Goal: Task Accomplishment & Management: Manage account settings

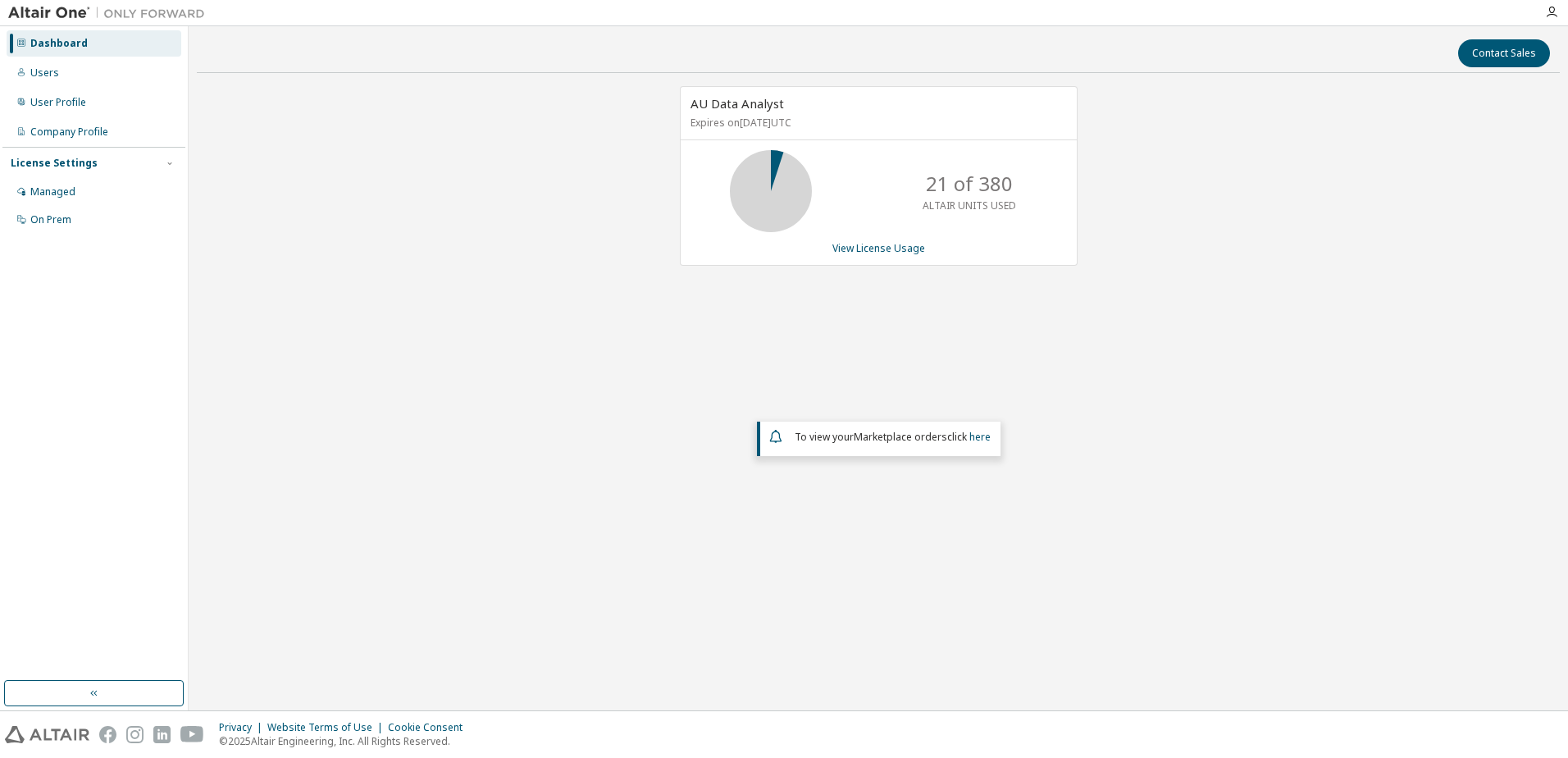
click at [1544, 13] on div at bounding box center [1551, 13] width 33 height 13
click at [1555, 13] on icon "button" at bounding box center [1551, 13] width 13 height 13
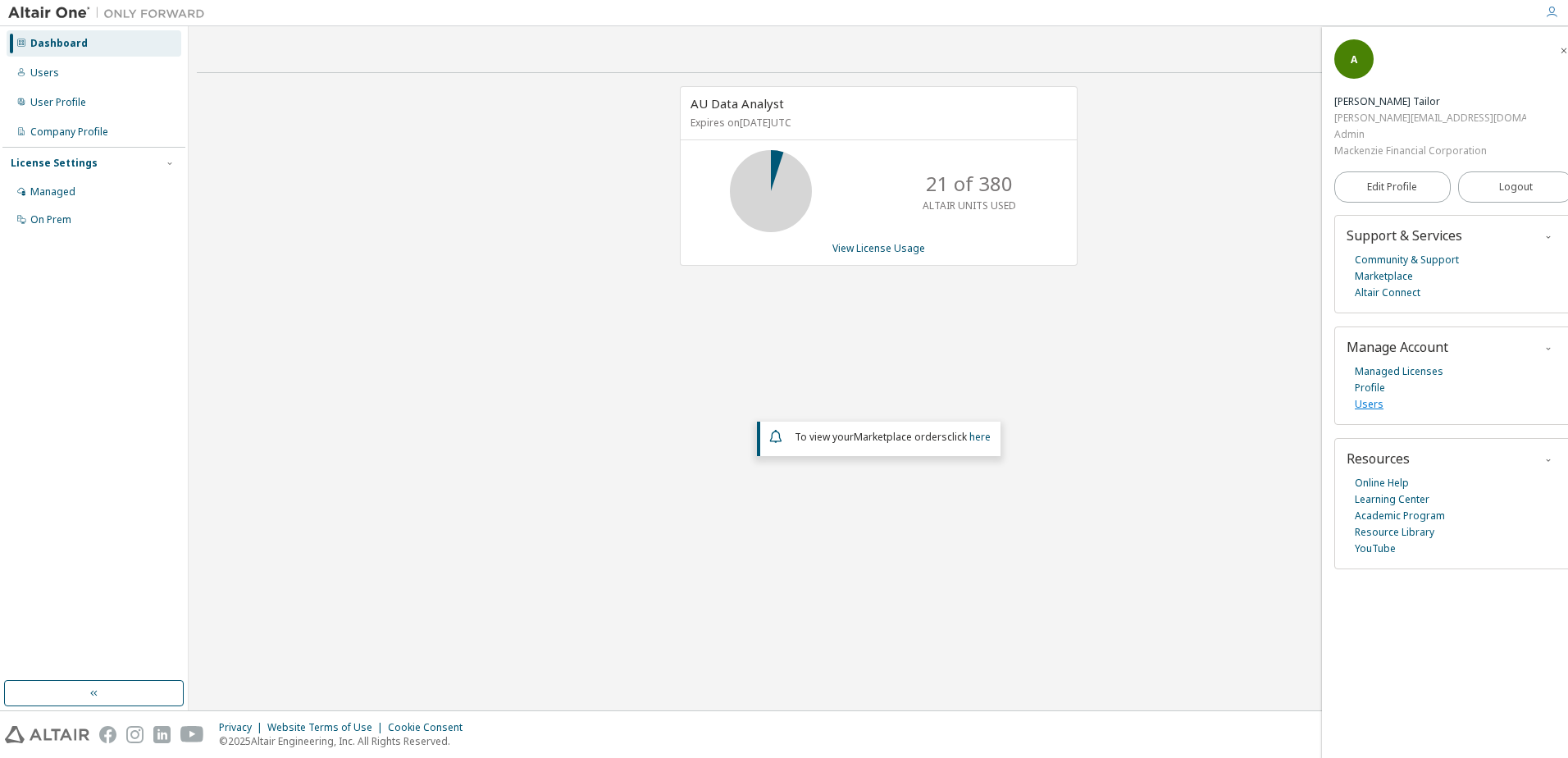
click at [1370, 396] on link "Users" at bounding box center [1368, 404] width 29 height 17
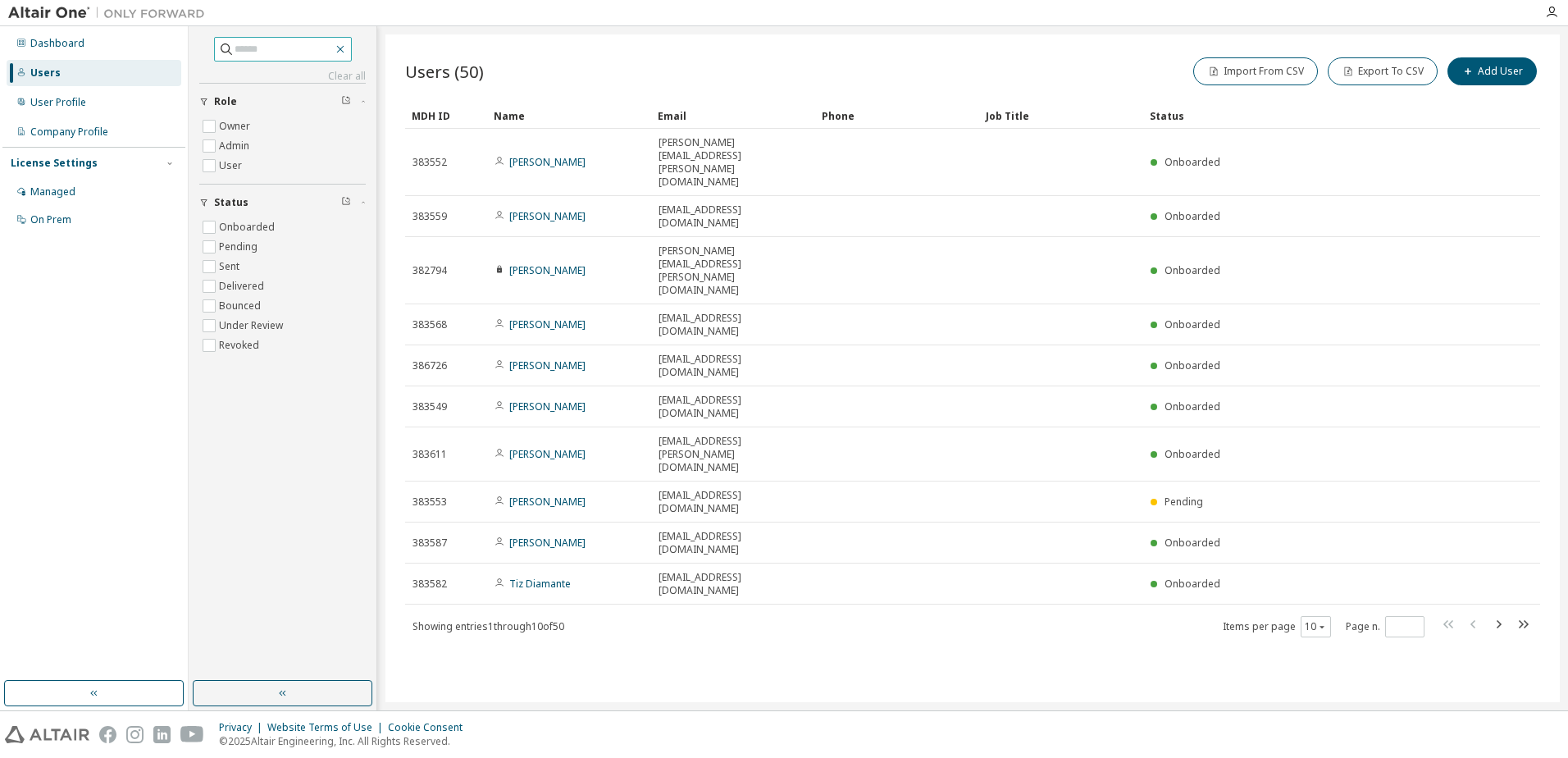
click at [347, 46] on icon "button" at bounding box center [340, 49] width 13 height 13
click at [347, 48] on icon "button" at bounding box center [340, 49] width 13 height 13
click at [347, 55] on icon "button" at bounding box center [340, 49] width 13 height 13
click at [260, 51] on input "text" at bounding box center [283, 49] width 98 height 17
type input "*****"
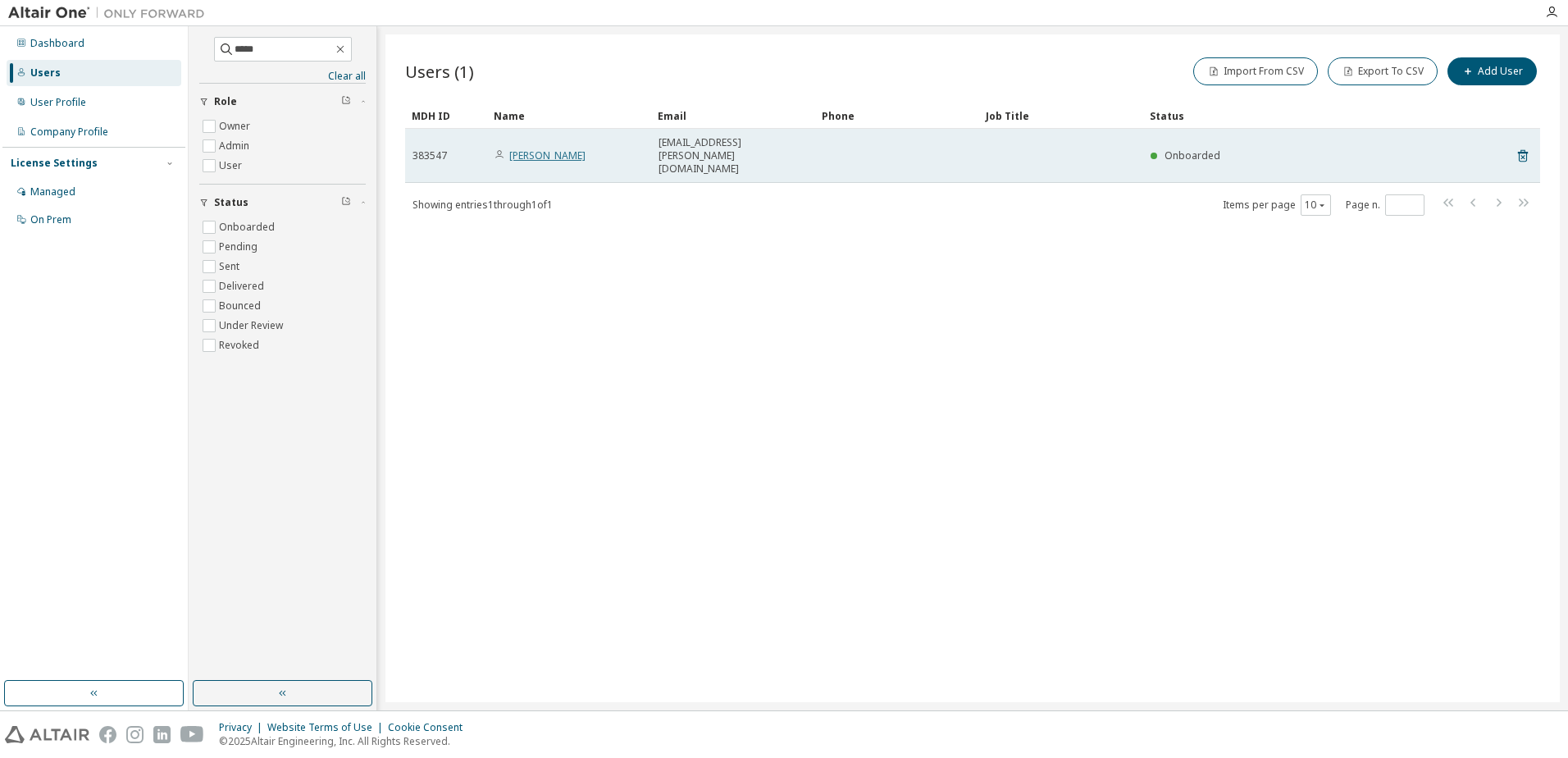
click at [530, 148] on link "Aneed Amjad" at bounding box center [547, 155] width 76 height 14
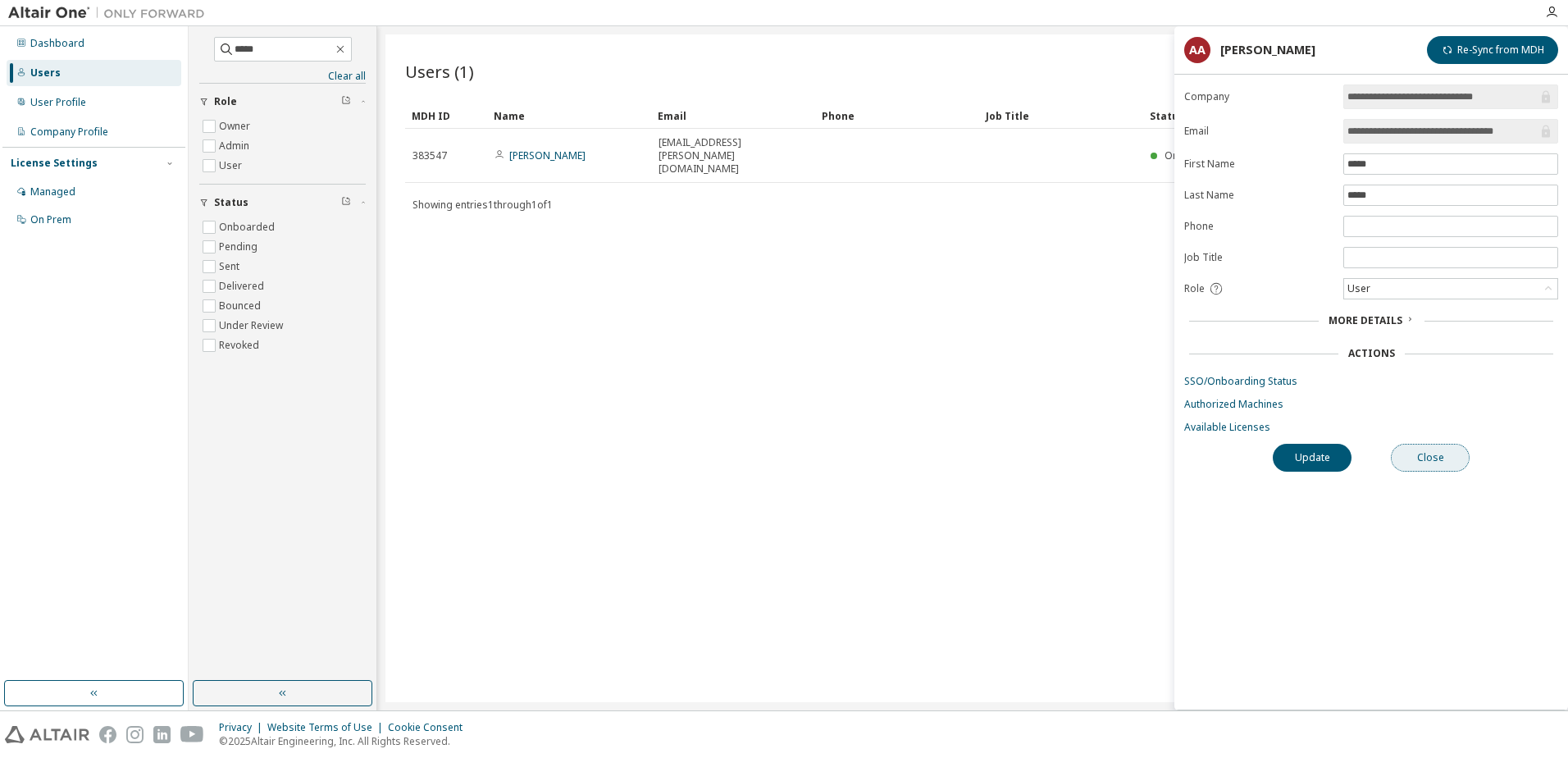
click at [1433, 459] on button "Close" at bounding box center [1430, 457] width 79 height 28
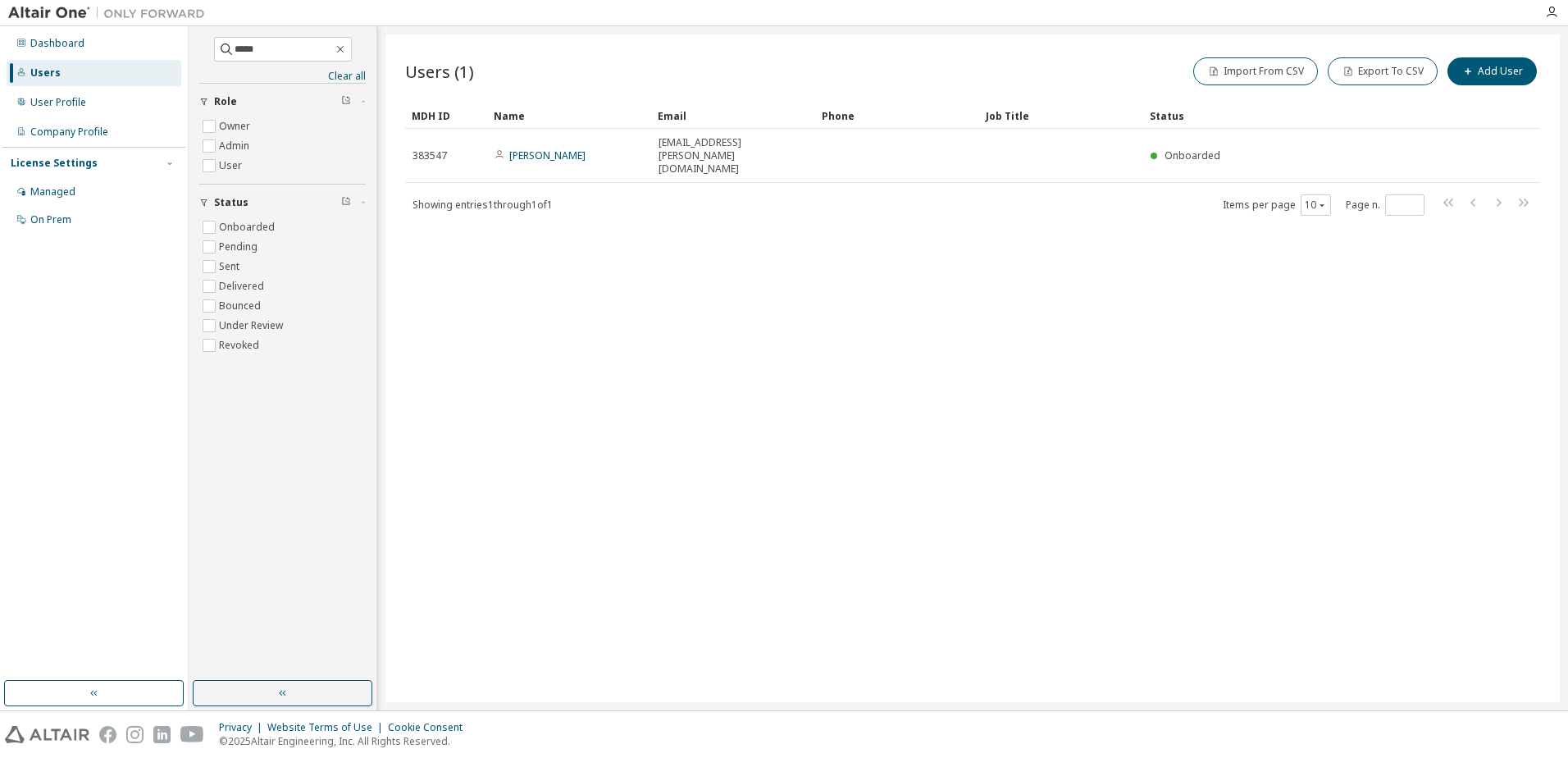
click at [859, 198] on div "Users (1) Import From CSV Export To CSV Add User Clear Load Save Save As Field …" at bounding box center [973, 368] width 1174 height 667
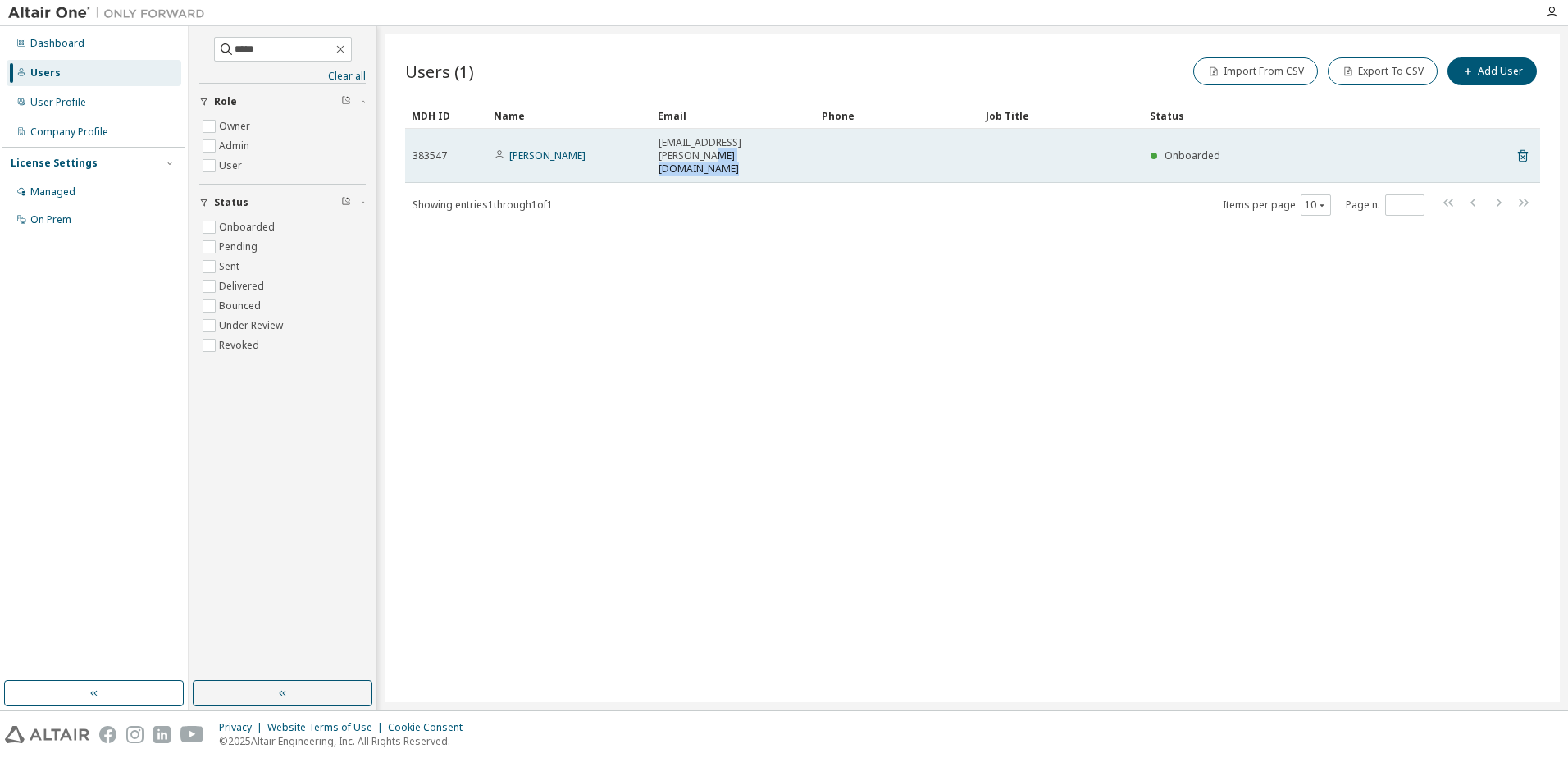
drag, startPoint x: 797, startPoint y: 138, endPoint x: 869, endPoint y: 143, distance: 72.2
click at [869, 143] on tr "383547 Aneed Amjad Aneed.Amjad@mackenzieinvestments.com Onboarded" at bounding box center [972, 156] width 1134 height 55
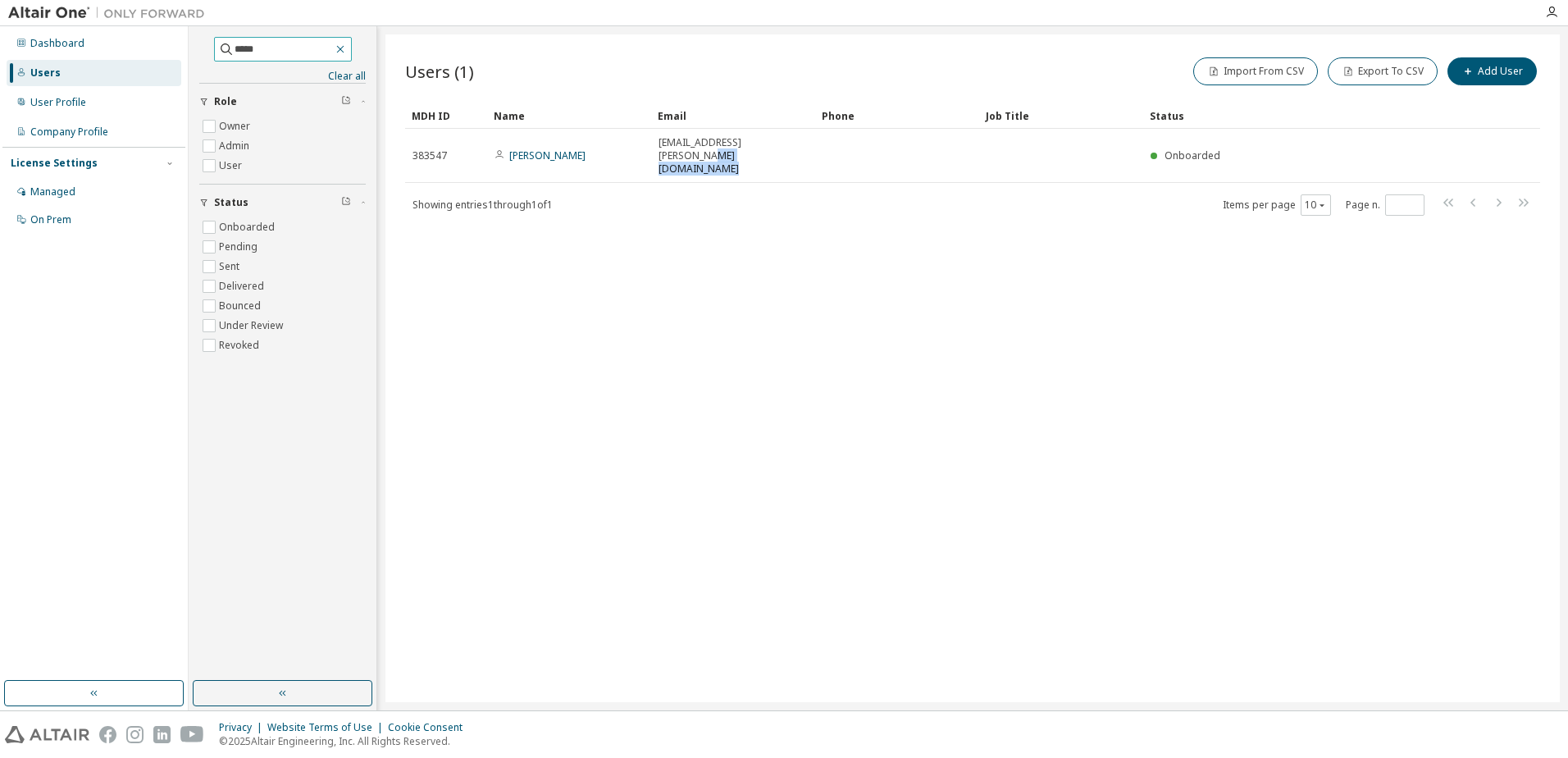
click at [347, 50] on icon "button" at bounding box center [340, 49] width 13 height 13
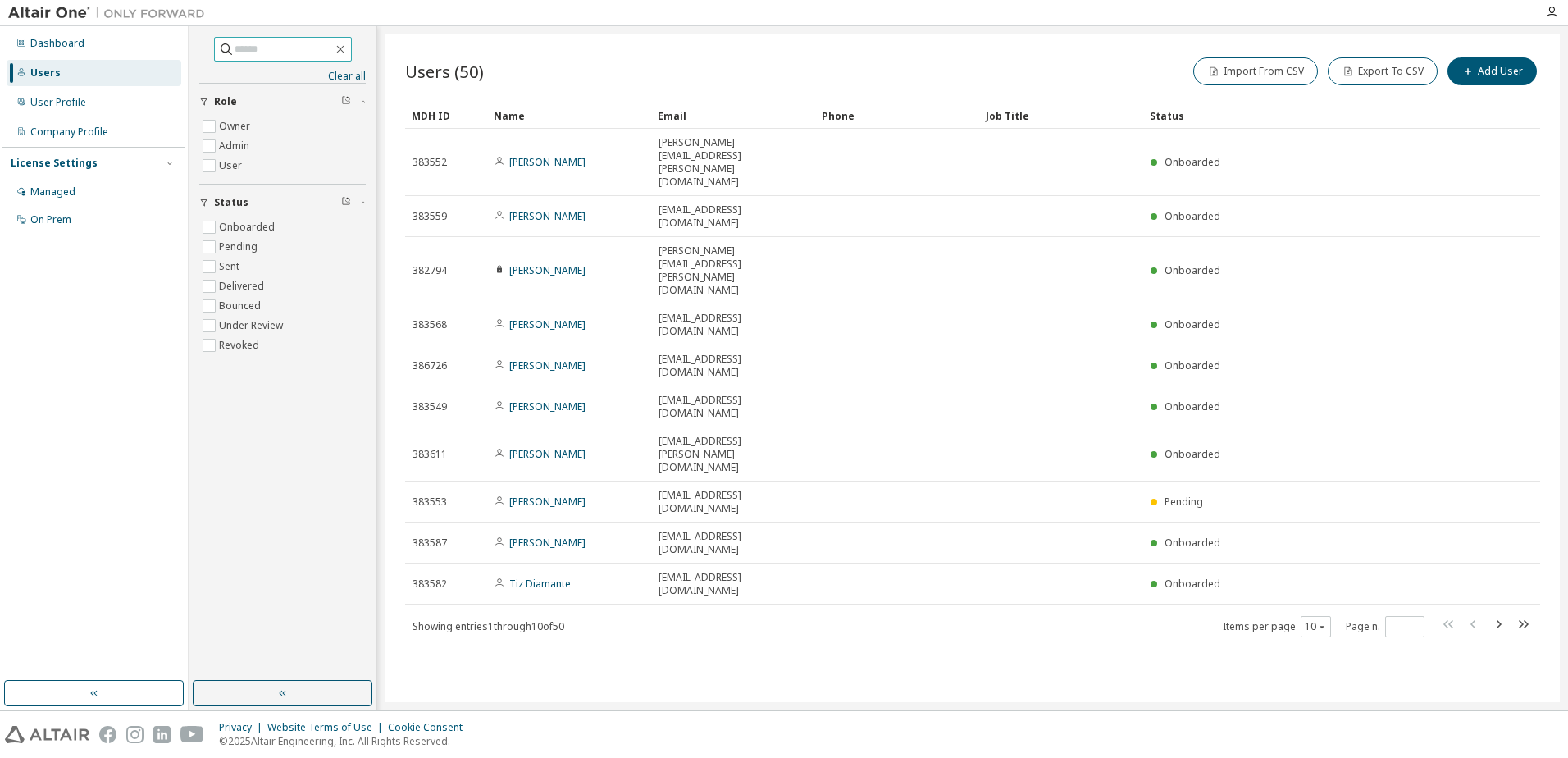
click at [279, 49] on input "text" at bounding box center [283, 49] width 98 height 17
paste input "**********"
type input "**********"
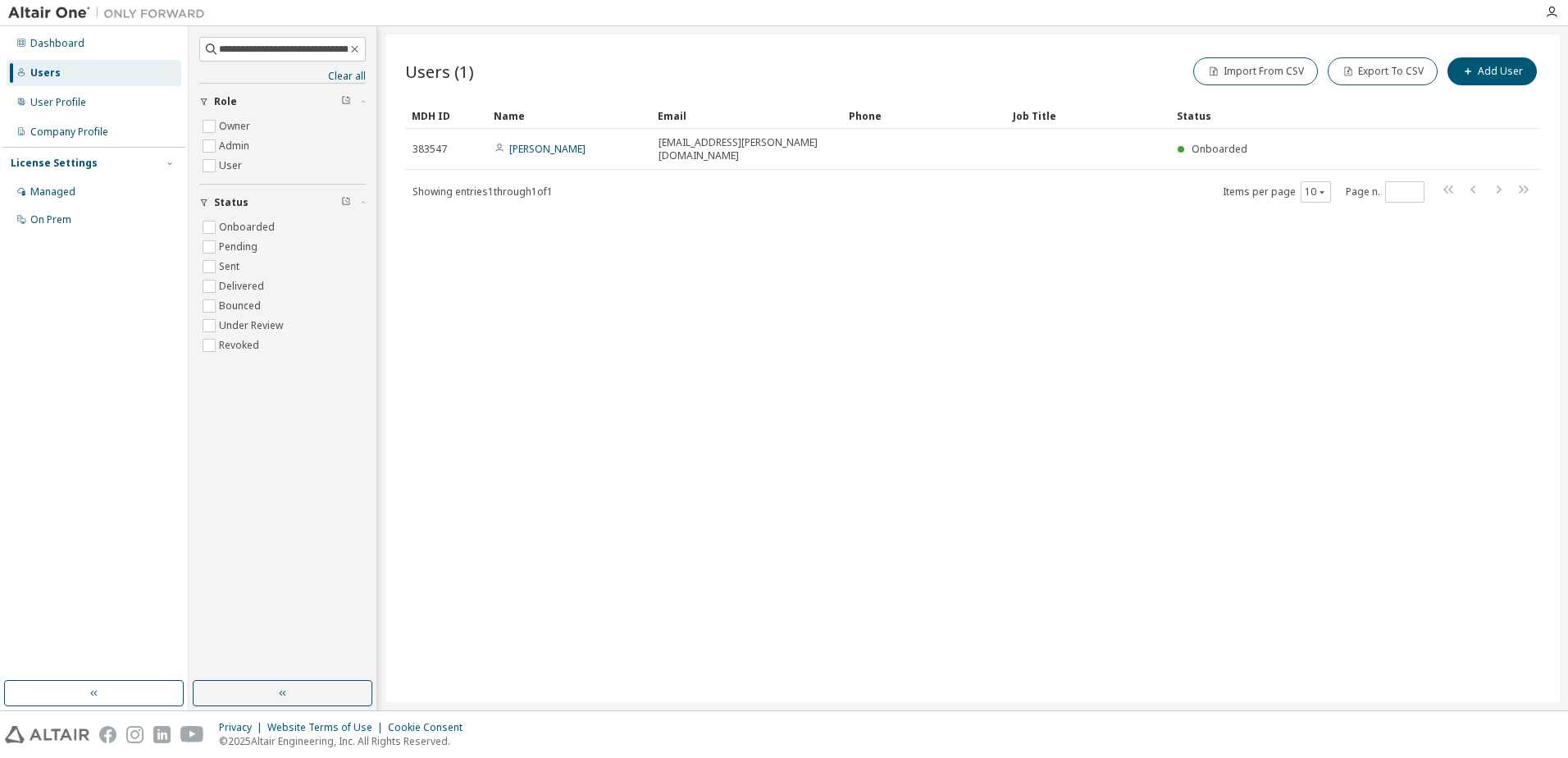
drag, startPoint x: 813, startPoint y: 105, endPoint x: 840, endPoint y: 106, distance: 27.0
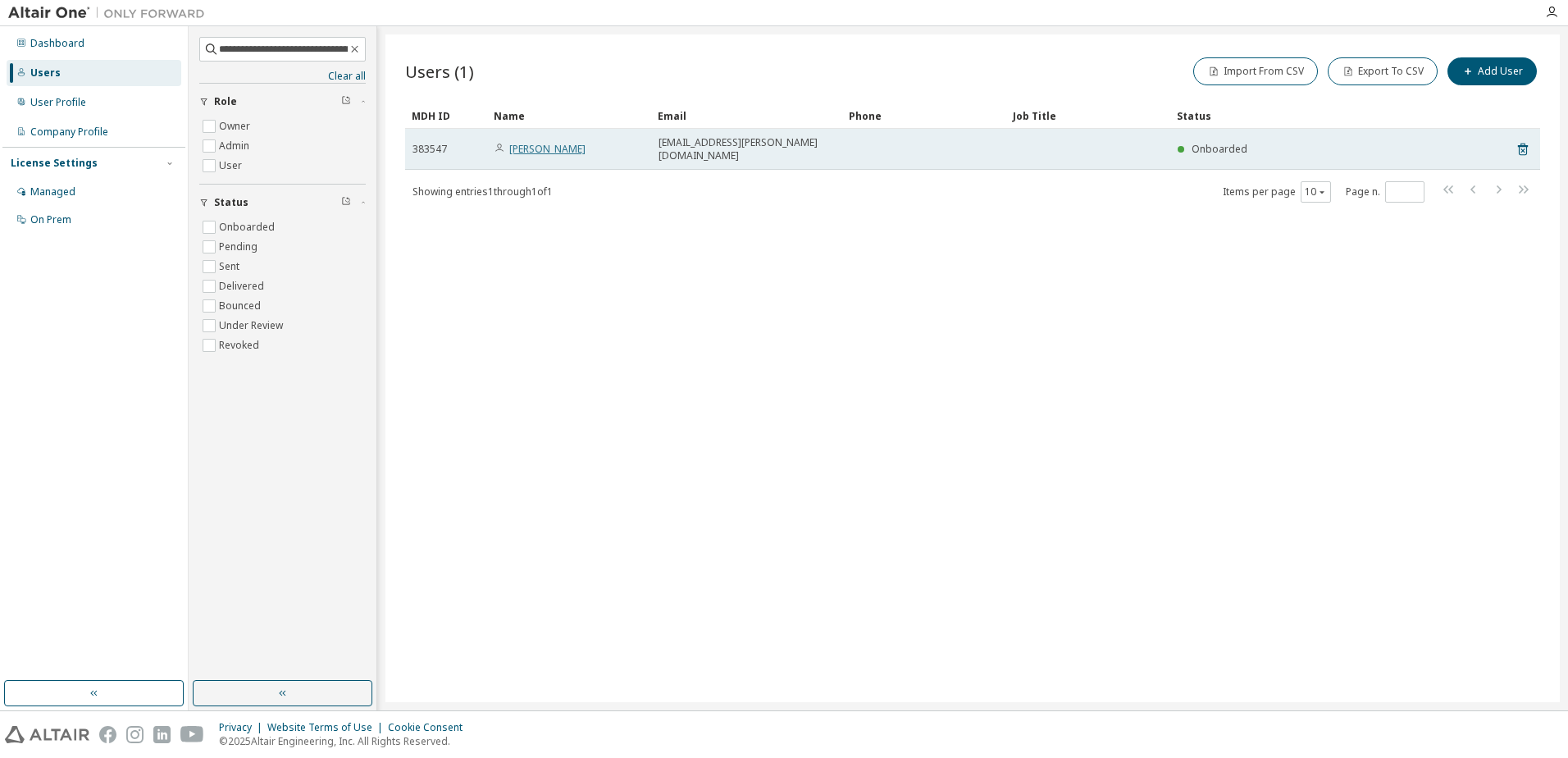
click at [543, 143] on link "Aneed Amjad" at bounding box center [547, 148] width 76 height 14
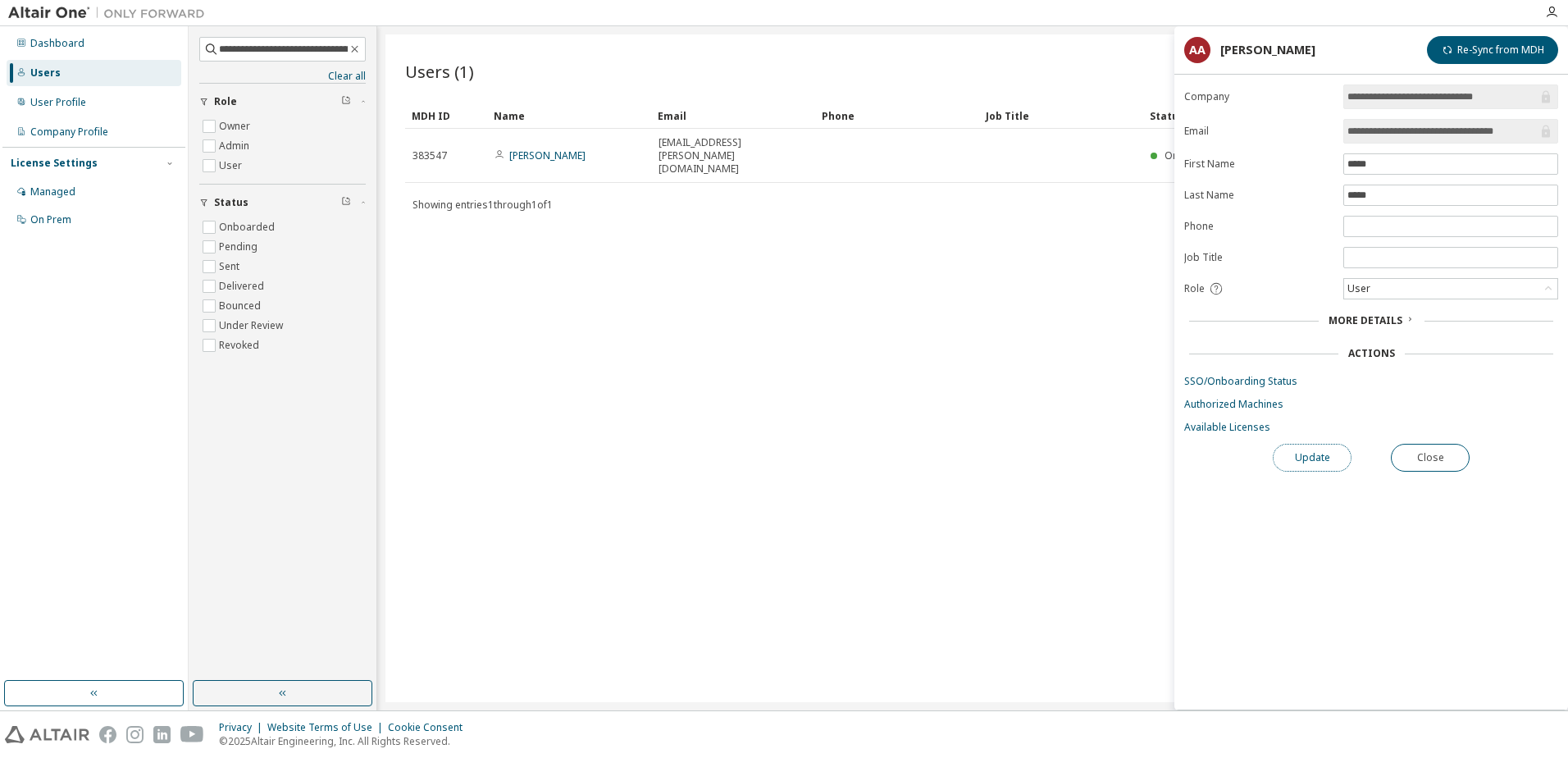
click at [1316, 465] on button "Update" at bounding box center [1312, 457] width 79 height 28
click at [1295, 458] on button "Update" at bounding box center [1312, 457] width 79 height 28
